Goal: Navigation & Orientation: Find specific page/section

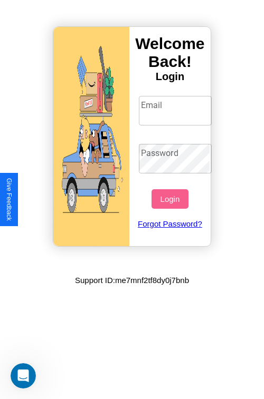
click at [176, 110] on input "Email" at bounding box center [175, 111] width 73 height 30
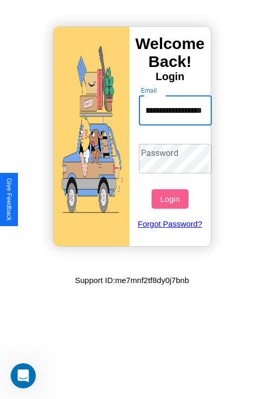
scroll to position [0, 44]
type input "**********"
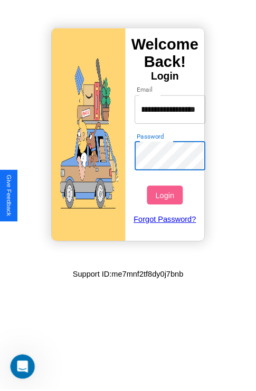
scroll to position [0, 0]
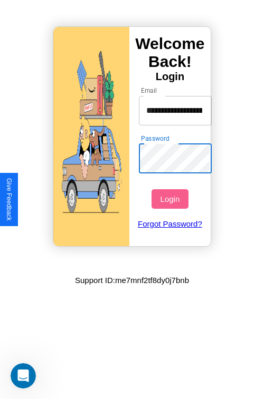
click at [171, 199] on button "Login" at bounding box center [169, 199] width 36 height 20
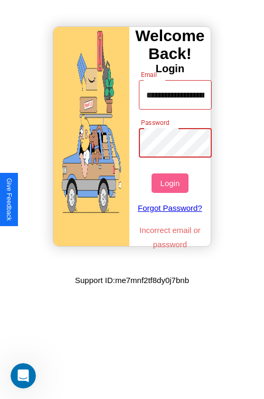
click at [171, 183] on button "Login" at bounding box center [169, 184] width 36 height 20
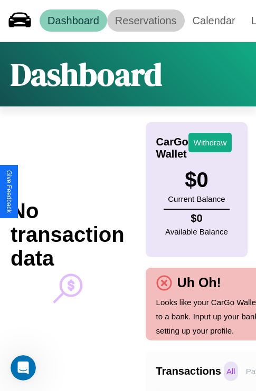
click at [146, 21] on link "Reservations" at bounding box center [146, 20] width 78 height 22
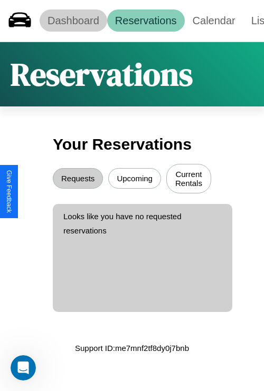
click at [73, 21] on link "Dashboard" at bounding box center [74, 20] width 68 height 22
